Goal: Transaction & Acquisition: Purchase product/service

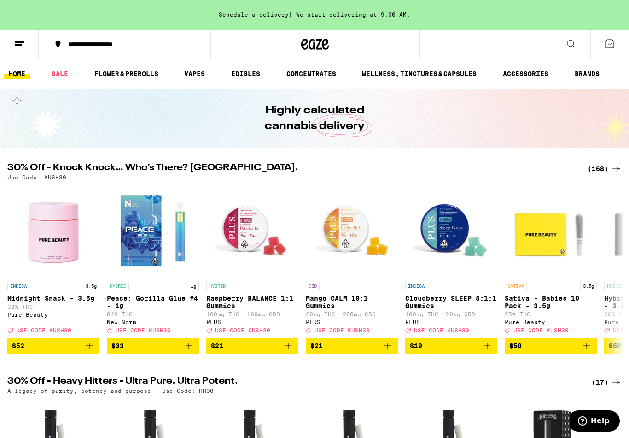
click at [600, 172] on div "(168)" at bounding box center [605, 168] width 34 height 11
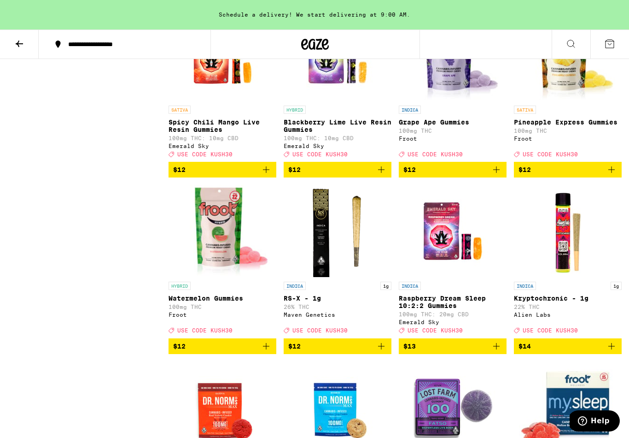
scroll to position [2248, 0]
